Goal: Information Seeking & Learning: Learn about a topic

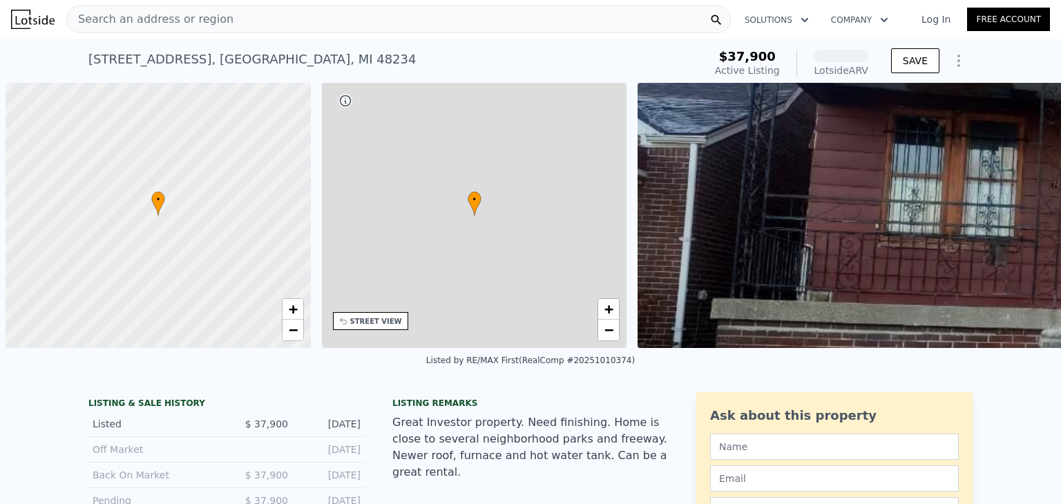
scroll to position [0, 6]
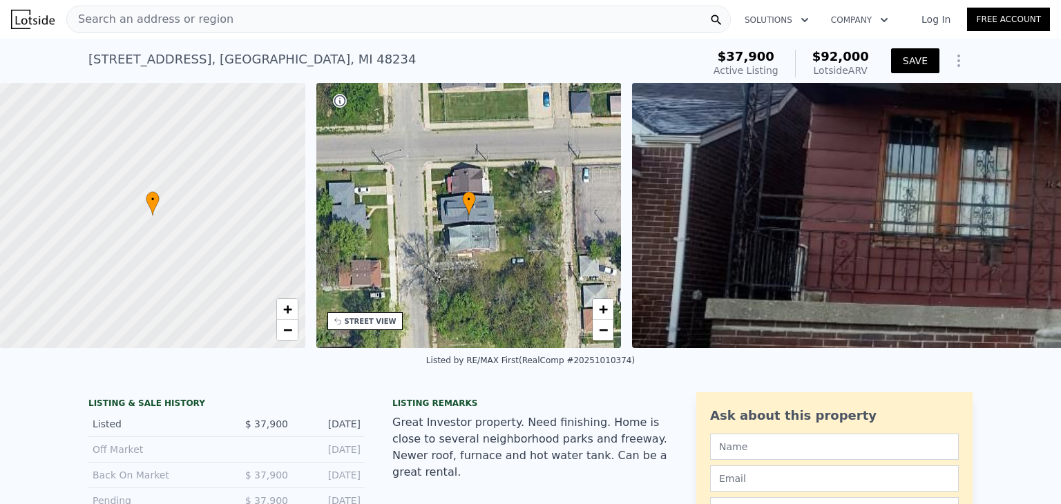
click at [918, 58] on button "SAVE" at bounding box center [915, 60] width 48 height 25
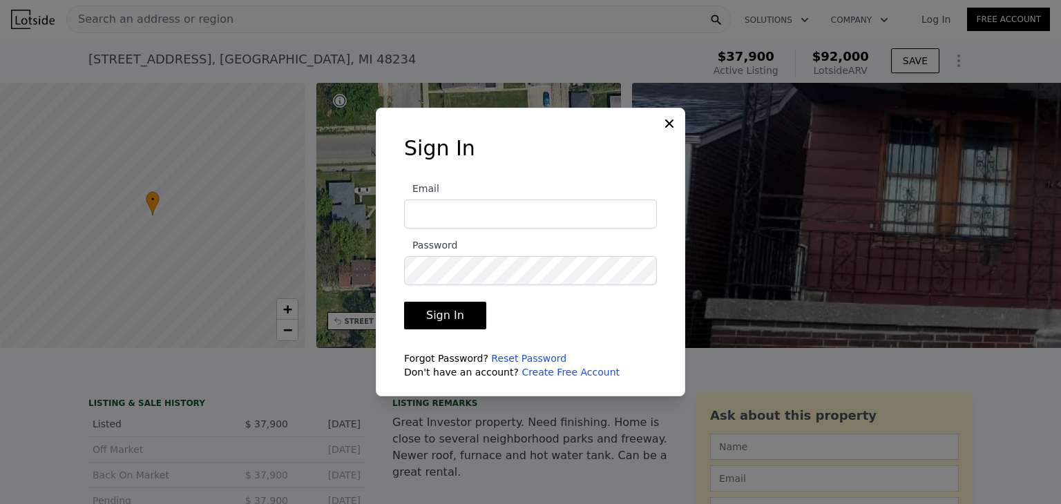
type input "ceciliacordero@yahoo.com"
click at [453, 319] on button "Sign In" at bounding box center [445, 316] width 82 height 28
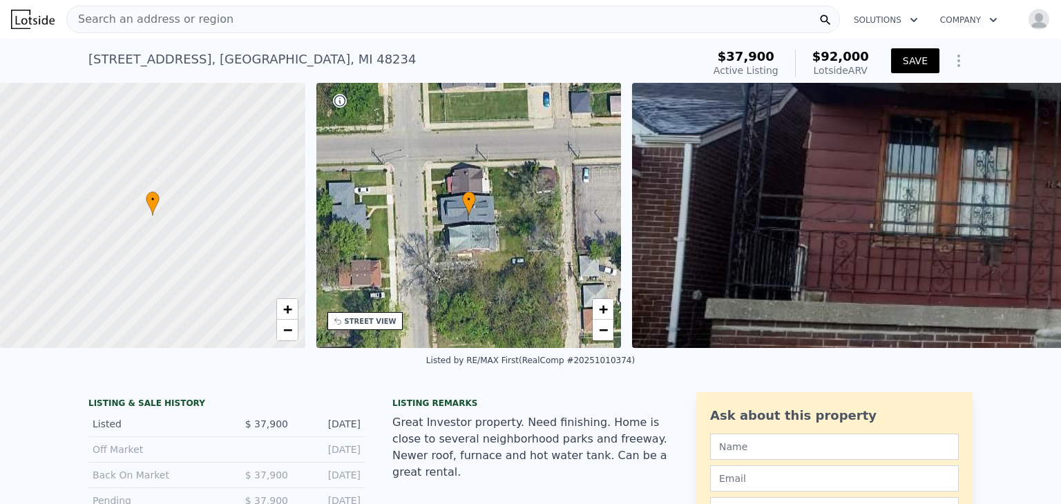
click at [898, 59] on button "SAVE" at bounding box center [915, 60] width 48 height 25
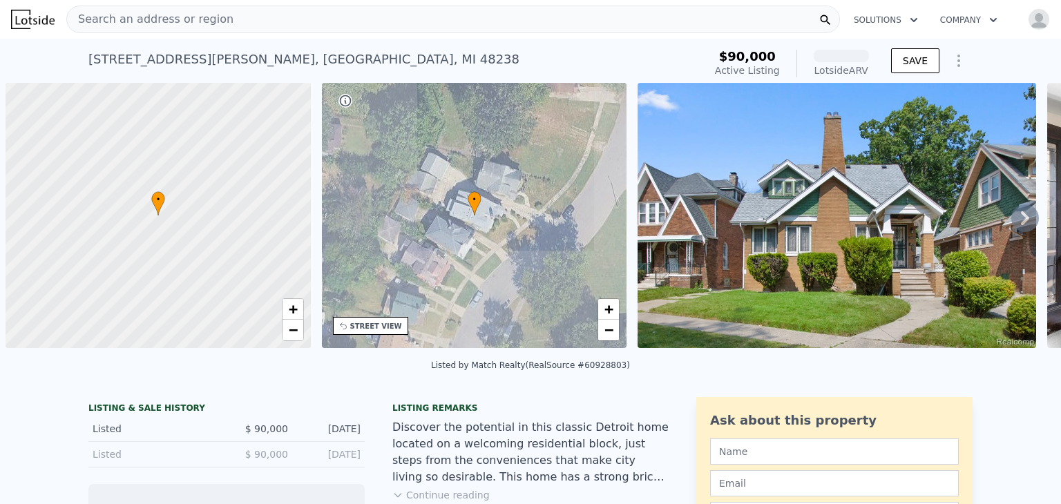
scroll to position [0, 6]
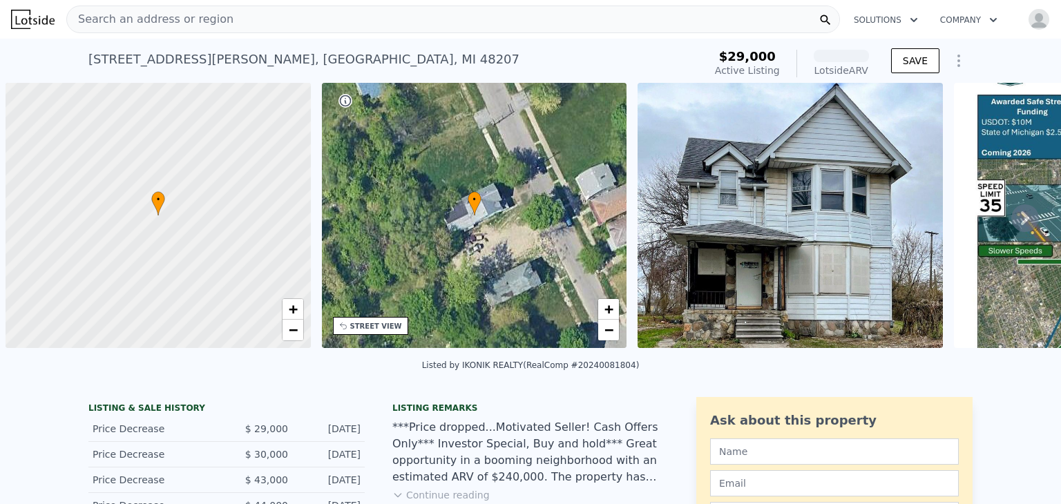
scroll to position [0, 6]
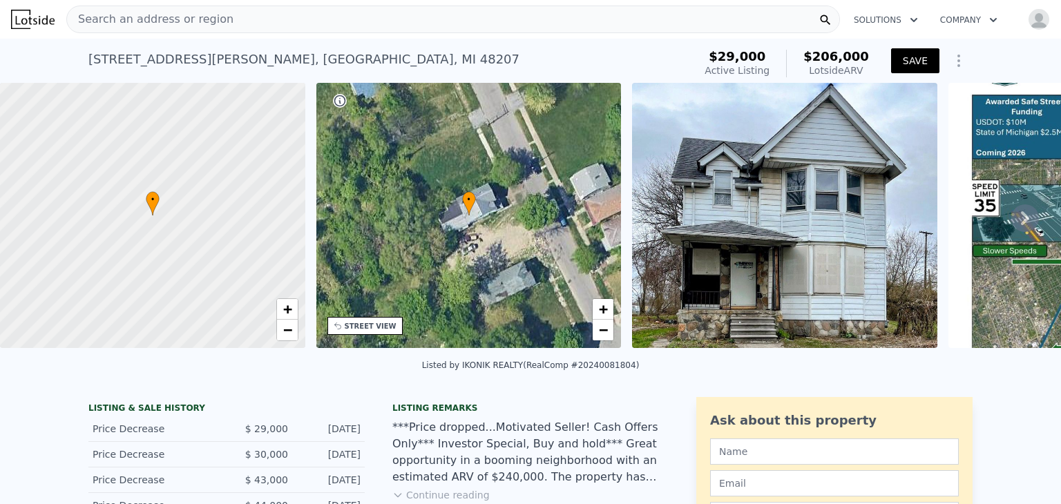
click at [926, 53] on button "SAVE" at bounding box center [915, 60] width 48 height 25
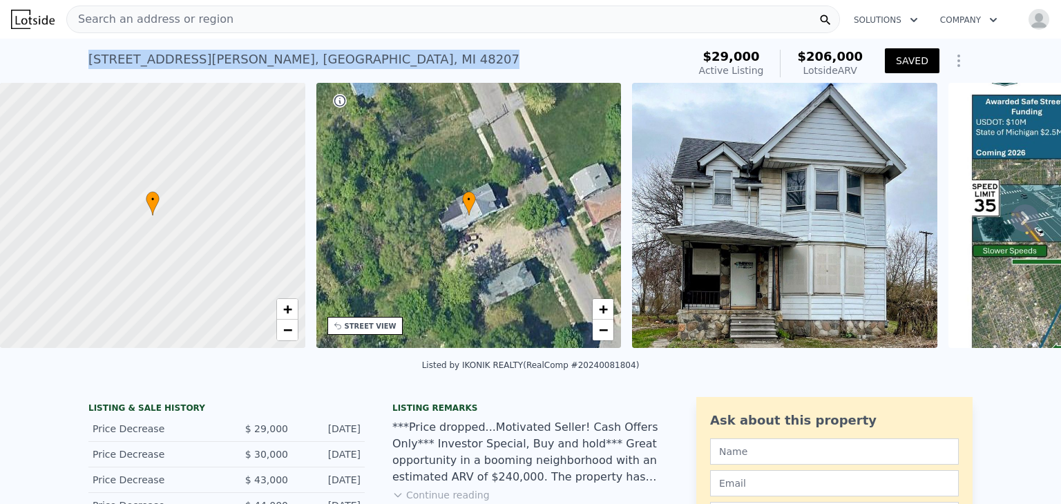
drag, startPoint x: 84, startPoint y: 58, endPoint x: 295, endPoint y: 63, distance: 210.8
click at [295, 63] on div "4631 Meldrum St , Detroit , MI 48207 Active at $29k (~ARV $206k )" at bounding box center [385, 63] width 594 height 39
copy div "4631 Meldrum St , Detroit , MI 48207"
